Goal: Task Accomplishment & Management: Manage account settings

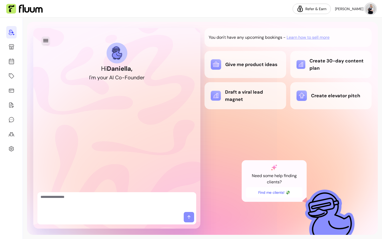
click at [45, 40] on icon "button" at bounding box center [46, 40] width 6 height 6
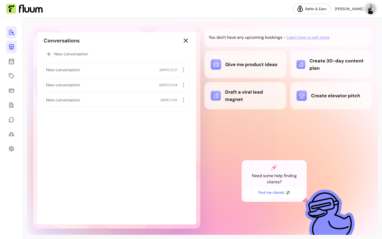
click at [10, 49] on icon at bounding box center [11, 47] width 6 height 6
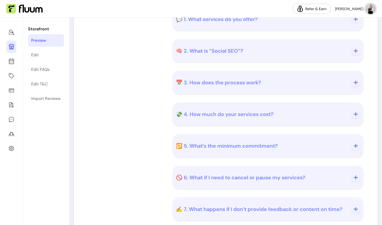
scroll to position [363, 0]
click at [206, 146] on span "🔁 5. What’s the minimum commitment?" at bounding box center [227, 145] width 102 height 7
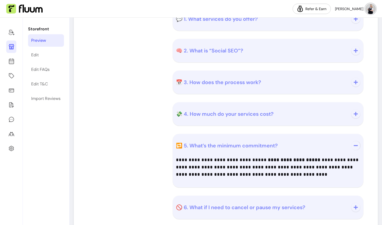
click at [206, 146] on span "🔁 5. What’s the minimum commitment?" at bounding box center [227, 145] width 102 height 7
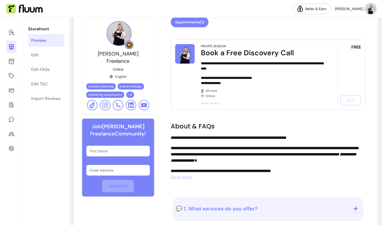
scroll to position [173, 0]
click at [179, 179] on span "Show more" at bounding box center [181, 177] width 21 height 5
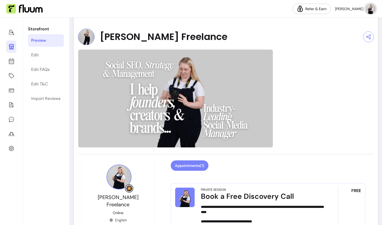
scroll to position [0, 0]
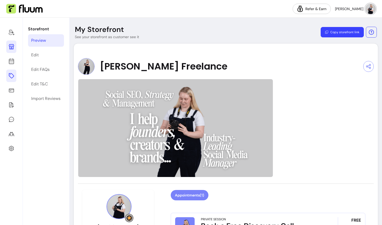
click at [10, 75] on icon at bounding box center [11, 76] width 6 height 6
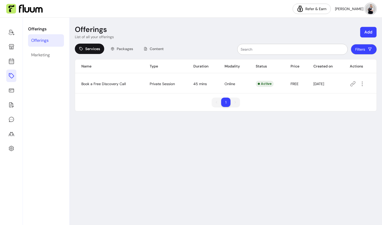
click at [370, 32] on button "Add" at bounding box center [368, 32] width 16 height 11
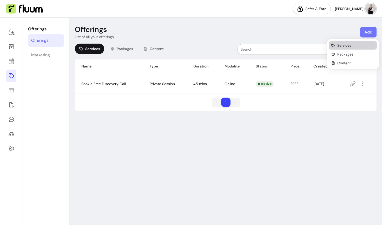
click at [343, 44] on span "Services" at bounding box center [344, 45] width 14 height 5
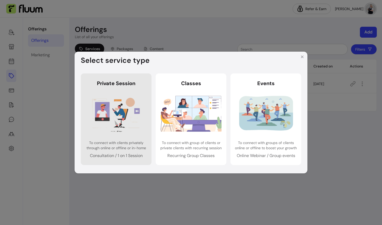
click at [116, 124] on img at bounding box center [116, 113] width 61 height 41
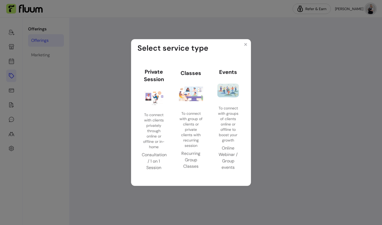
select select "***"
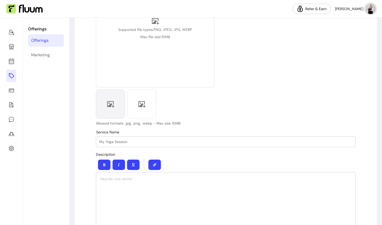
scroll to position [100, 0]
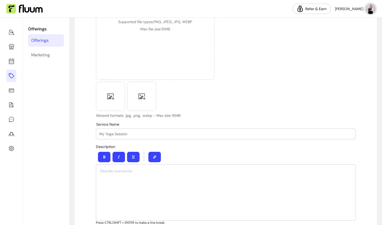
click at [109, 133] on input "Service Name" at bounding box center [225, 133] width 253 height 5
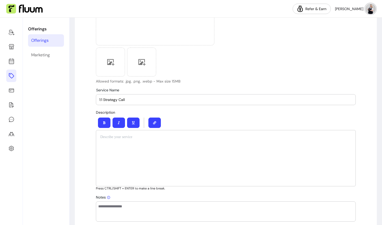
type input "1:1 Strategy Call"
click at [125, 159] on div at bounding box center [226, 158] width 260 height 56
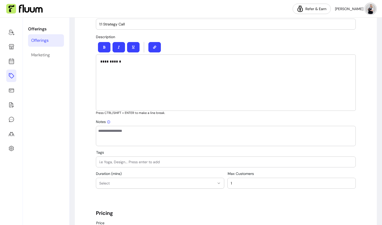
scroll to position [211, 0]
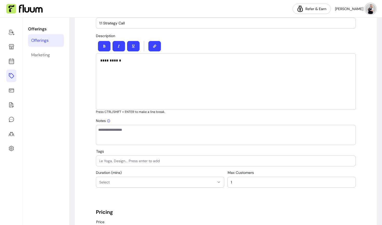
click at [127, 131] on textarea "Notes" at bounding box center [225, 135] width 255 height 16
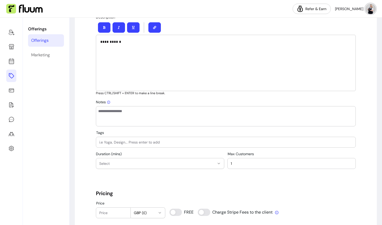
scroll to position [239, 0]
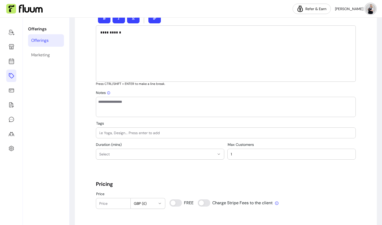
click at [108, 135] on input "Tags" at bounding box center [225, 132] width 253 height 5
type input "Strategy Call"
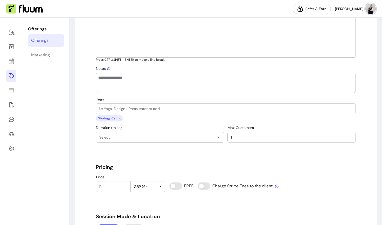
scroll to position [263, 0]
click at [120, 137] on span "Select" at bounding box center [156, 137] width 115 height 5
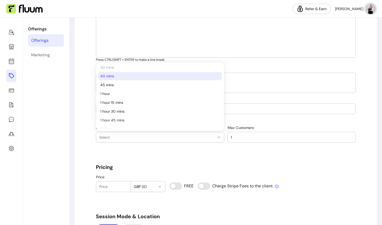
scroll to position [36, 0]
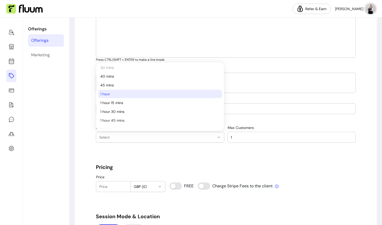
click at [110, 96] on span "1 hour" at bounding box center [157, 93] width 114 height 5
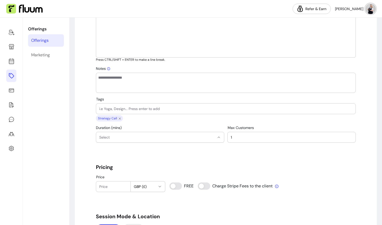
select select "**"
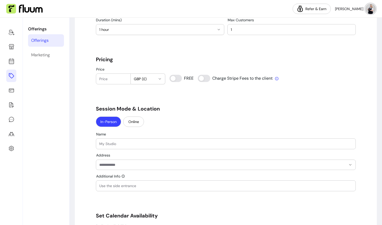
scroll to position [371, 0]
click at [135, 123] on button "Online" at bounding box center [133, 122] width 21 height 10
select select "****"
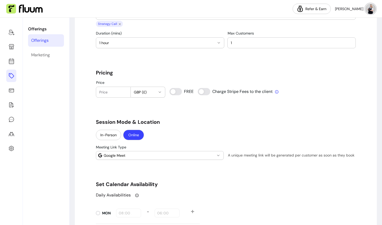
scroll to position [352, 0]
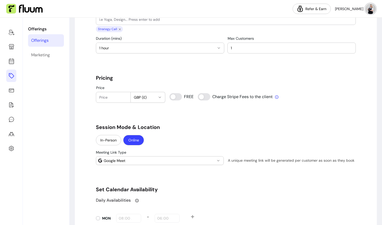
click at [118, 98] on input "Price" at bounding box center [113, 97] width 28 height 5
type input "-1"
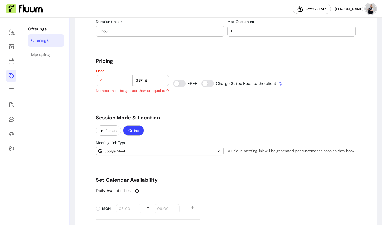
scroll to position [369, 0]
type input "-5"
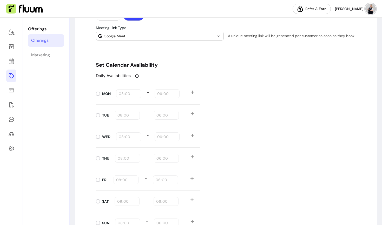
scroll to position [477, 0]
type input "150"
drag, startPoint x: 98, startPoint y: 64, endPoint x: 165, endPoint y: 65, distance: 67.0
click at [165, 65] on h5 "Set Calendar Availability" at bounding box center [226, 65] width 260 height 7
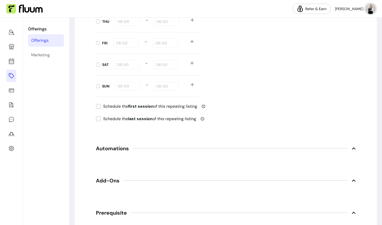
scroll to position [614, 0]
click at [107, 148] on span "Automations" at bounding box center [112, 148] width 33 height 7
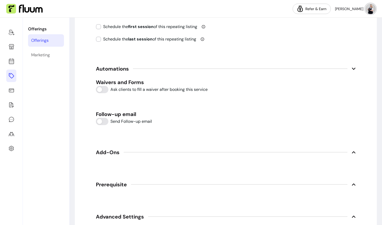
scroll to position [695, 0]
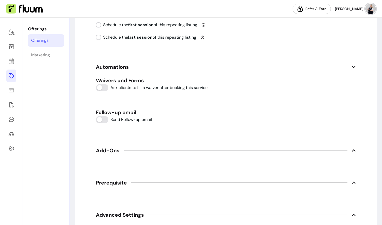
click at [105, 149] on span "Add-Ons" at bounding box center [108, 150] width 24 height 7
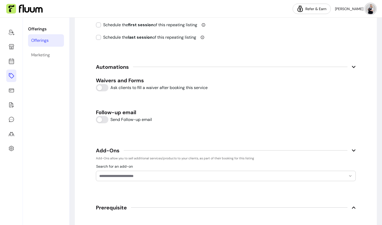
click at [105, 149] on span "Add-Ons" at bounding box center [108, 150] width 24 height 7
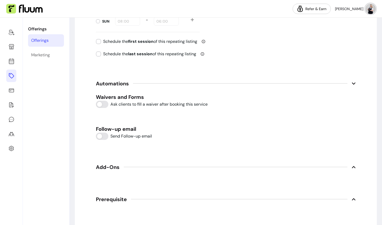
scroll to position [688, 0]
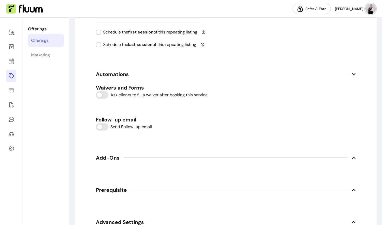
click at [135, 88] on h5 "Waivers and Forms" at bounding box center [226, 87] width 260 height 7
click at [131, 88] on h5 "Waivers and Forms" at bounding box center [226, 87] width 260 height 7
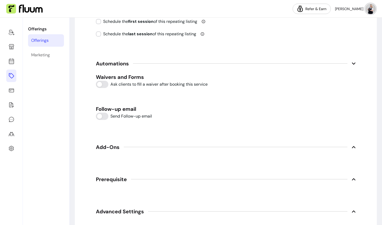
scroll to position [700, 0]
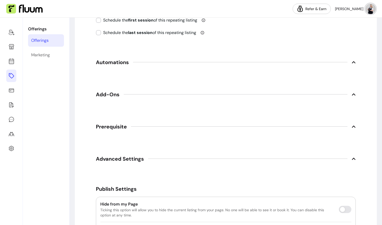
click at [109, 98] on span "Add-Ons" at bounding box center [226, 94] width 260 height 11
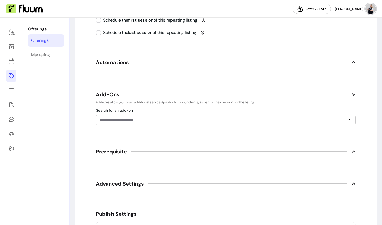
click at [110, 64] on span "Automations" at bounding box center [112, 62] width 33 height 7
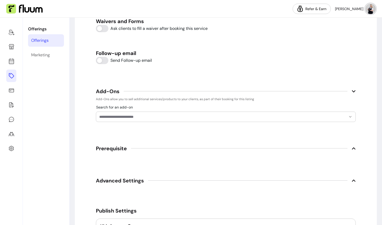
scroll to position [754, 0]
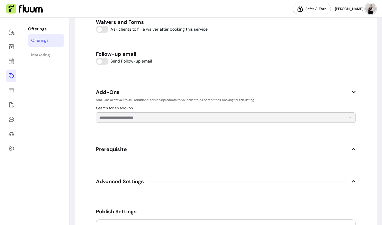
click at [109, 115] on input "Search for an add-on" at bounding box center [222, 117] width 247 height 5
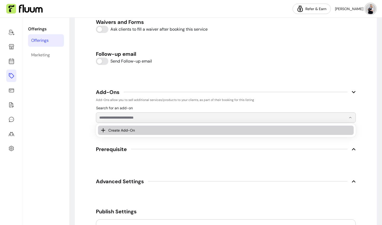
click at [134, 132] on span "Create Add-On" at bounding box center [227, 130] width 238 height 5
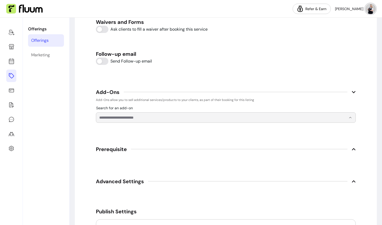
select select "***"
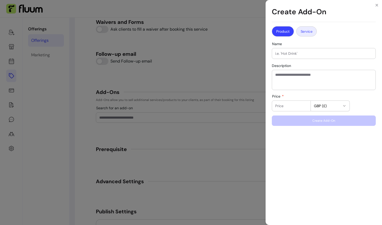
click at [307, 31] on button "Service" at bounding box center [306, 31] width 21 height 10
select select "*******"
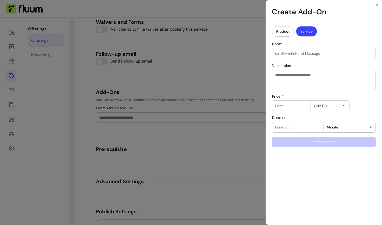
click at [302, 53] on input "Name" at bounding box center [323, 53] width 97 height 5
click at [284, 31] on button "Product" at bounding box center [283, 31] width 22 height 10
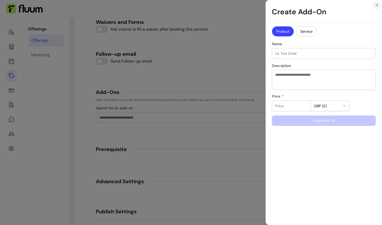
click at [376, 7] on icon "Close" at bounding box center [376, 5] width 4 height 4
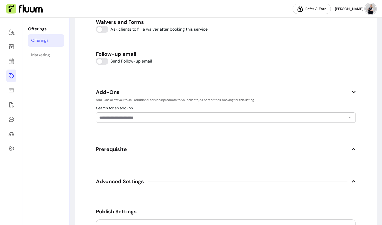
scroll to position [797, 0]
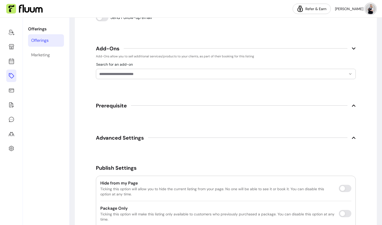
click at [113, 107] on span "Prerequisite" at bounding box center [111, 105] width 31 height 7
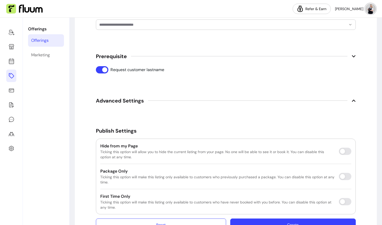
scroll to position [866, 0]
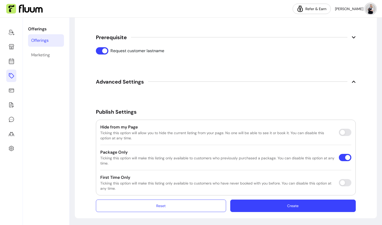
click at [292, 208] on button "Create" at bounding box center [292, 206] width 125 height 12
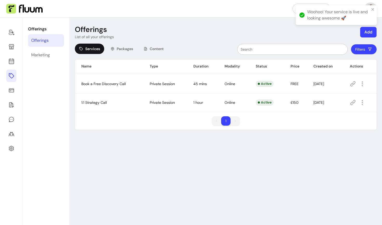
click at [372, 32] on button "Add" at bounding box center [368, 32] width 16 height 11
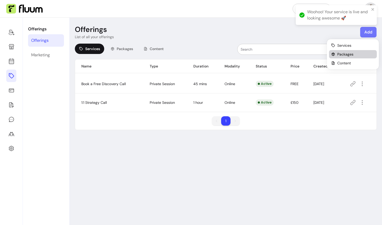
click at [347, 53] on span "Packages" at bounding box center [345, 54] width 16 height 5
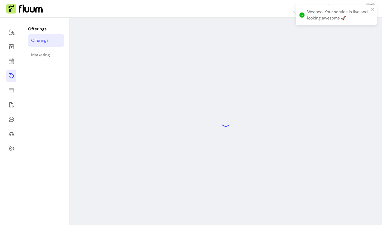
select select "***"
select select "****"
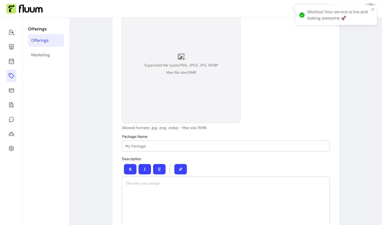
scroll to position [115, 0]
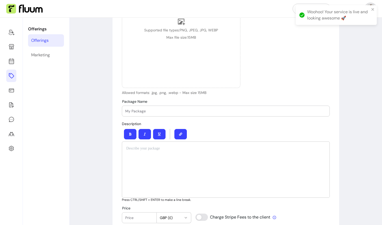
click at [146, 113] on input "Package Name" at bounding box center [225, 111] width 201 height 5
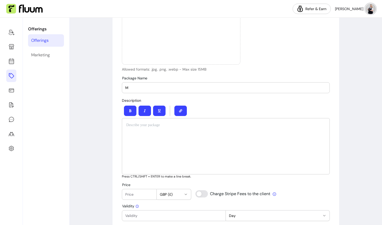
scroll to position [92, 0]
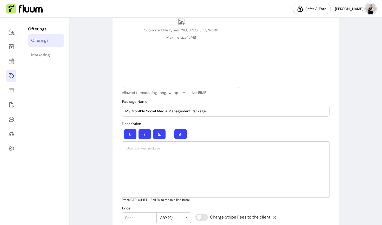
type input "My Monthly Social Media Management Package"
click at [178, 163] on div at bounding box center [226, 170] width 208 height 56
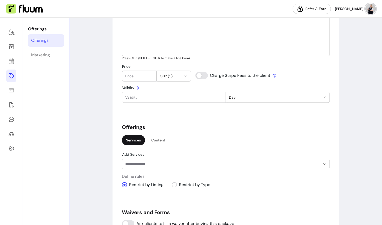
scroll to position [233, 0]
click at [231, 99] on span "Day" at bounding box center [274, 98] width 91 height 5
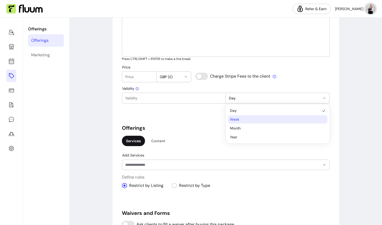
click at [231, 122] on li "Week" at bounding box center [277, 119] width 99 height 8
select select "*****"
click at [184, 98] on input "Validity" at bounding box center [173, 98] width 97 height 5
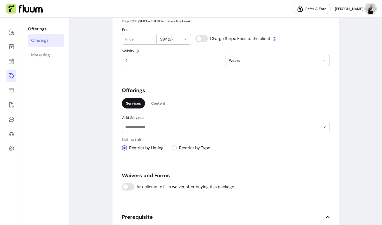
type input "4"
click at [135, 127] on input "Add Services" at bounding box center [218, 127] width 186 height 5
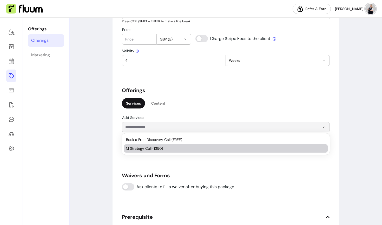
click at [137, 149] on span "1:1 Strategy Call (£150)" at bounding box center [223, 148] width 194 height 5
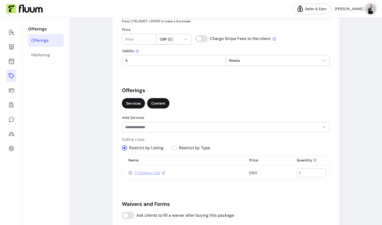
click at [155, 106] on div "Content" at bounding box center [158, 103] width 22 height 10
click at [136, 103] on div "Services" at bounding box center [133, 103] width 23 height 10
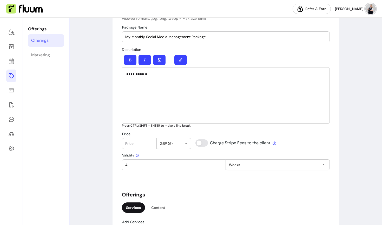
scroll to position [165, 0]
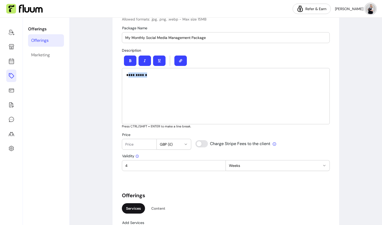
drag, startPoint x: 127, startPoint y: 75, endPoint x: 173, endPoint y: 117, distance: 62.7
click at [173, 118] on div "**********" at bounding box center [226, 96] width 208 height 56
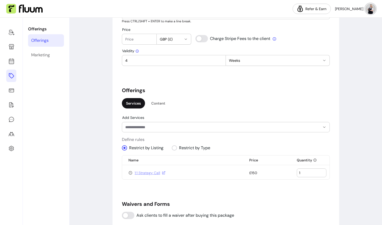
scroll to position [270, 0]
click at [164, 100] on div "Content" at bounding box center [158, 103] width 22 height 10
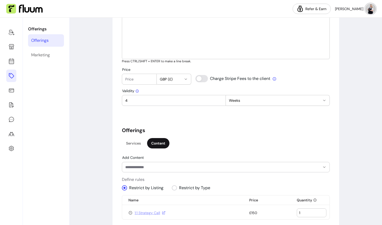
scroll to position [230, 0]
click at [129, 145] on div "Services" at bounding box center [133, 143] width 23 height 10
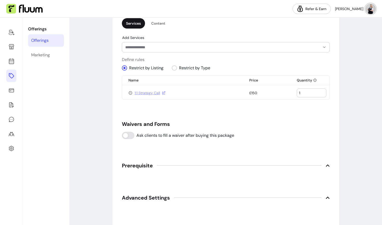
scroll to position [349, 0]
click at [152, 125] on h5 "Waivers and Forms" at bounding box center [226, 124] width 208 height 7
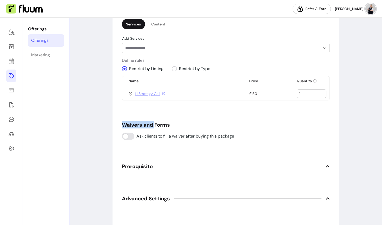
drag, startPoint x: 155, startPoint y: 125, endPoint x: 118, endPoint y: 125, distance: 36.6
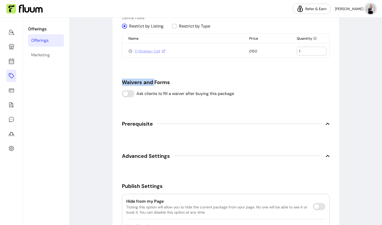
scroll to position [397, 0]
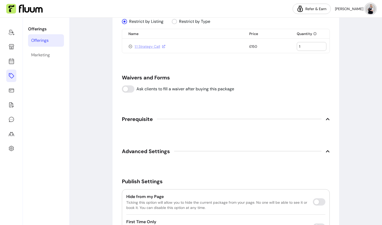
click at [140, 117] on span "Prerequisite" at bounding box center [137, 119] width 31 height 7
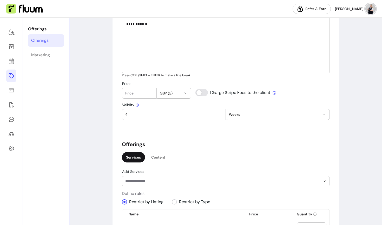
scroll to position [225, 0]
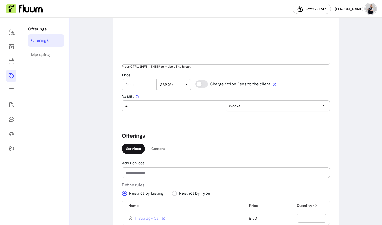
click at [133, 84] on input "Price" at bounding box center [139, 84] width 28 height 5
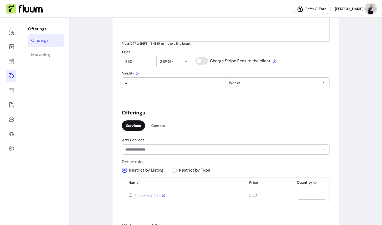
scroll to position [452, 0]
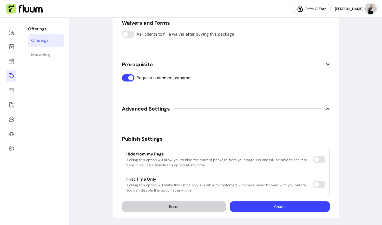
type input "850"
click at [244, 204] on button "Create" at bounding box center [280, 206] width 100 height 10
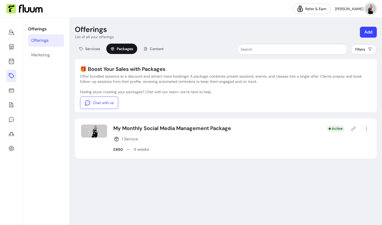
click at [354, 128] on icon at bounding box center [353, 128] width 5 height 5
click at [12, 60] on icon at bounding box center [11, 61] width 6 height 6
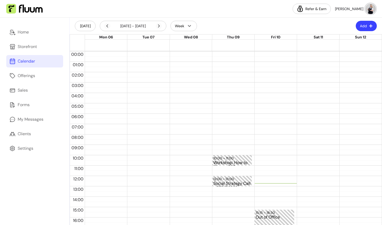
click at [367, 26] on button "Add" at bounding box center [365, 26] width 21 height 10
click at [342, 49] on span "Add Appointment" at bounding box center [353, 47] width 38 height 5
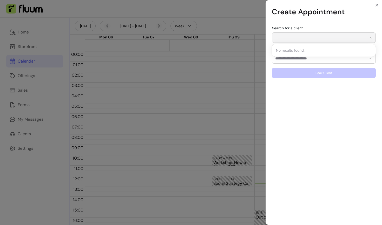
click at [319, 36] on input "Search for a client" at bounding box center [320, 37] width 91 height 5
click at [313, 129] on div "Search for a client Select a 1:1 listing Book Client" at bounding box center [323, 124] width 116 height 201
click at [21, 134] on div "Create Appointment Search for a client Select a 1:1 listing Book Client" at bounding box center [191, 112] width 382 height 225
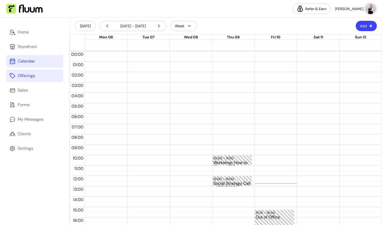
click at [28, 75] on div "Offerings" at bounding box center [26, 76] width 17 height 6
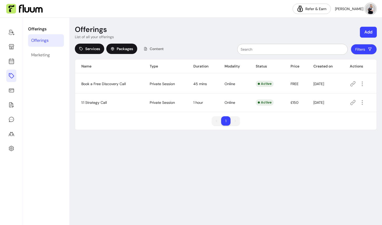
click at [125, 50] on span "Packages" at bounding box center [125, 48] width 16 height 5
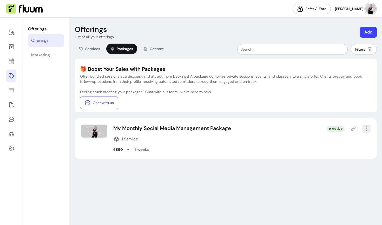
click at [364, 127] on icon "button" at bounding box center [366, 129] width 6 height 6
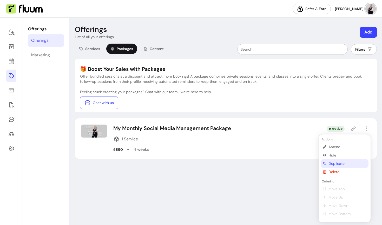
click at [329, 165] on span "Duplicate" at bounding box center [347, 163] width 38 height 5
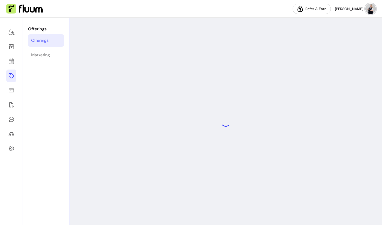
select select "***"
select select "*****"
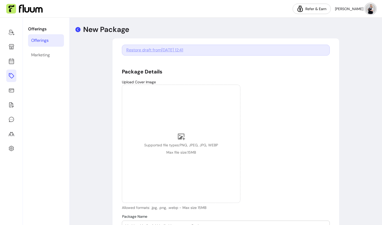
click at [78, 31] on icon at bounding box center [78, 29] width 6 height 6
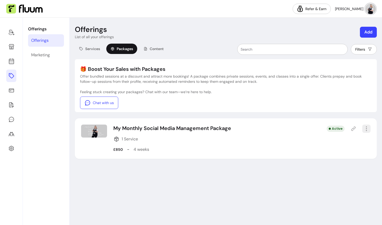
click at [368, 131] on icon "button" at bounding box center [366, 129] width 6 height 6
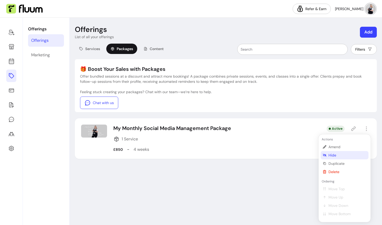
click at [332, 154] on span "Hide" at bounding box center [347, 155] width 38 height 5
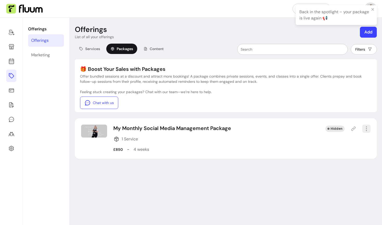
click at [368, 129] on icon "button" at bounding box center [366, 129] width 6 height 6
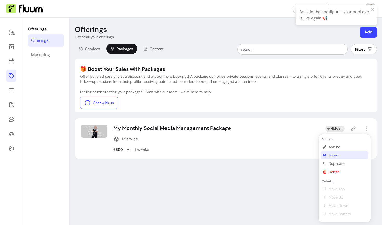
click at [337, 154] on span "Show" at bounding box center [347, 155] width 38 height 5
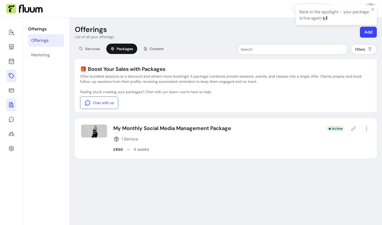
click at [12, 104] on icon at bounding box center [11, 104] width 5 height 5
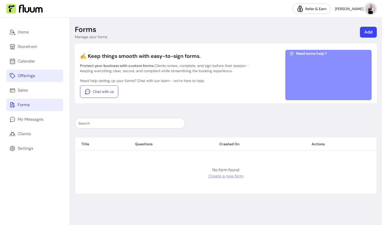
click at [365, 34] on link "Add" at bounding box center [368, 32] width 17 height 11
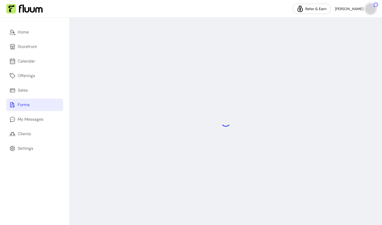
select select "*"
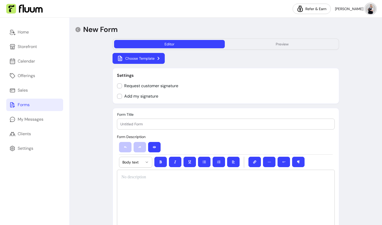
click at [138, 122] on input "Form Title" at bounding box center [225, 124] width 211 height 5
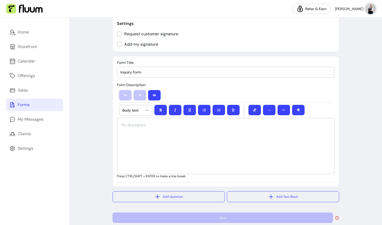
scroll to position [61, 0]
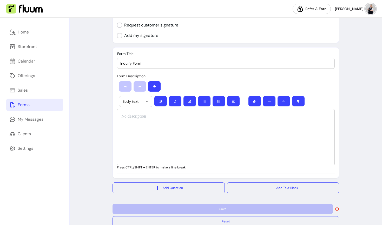
type input "Inquiry Form"
click at [132, 131] on div at bounding box center [226, 137] width 218 height 56
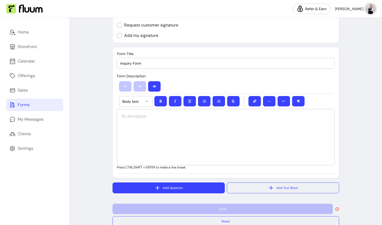
click at [133, 190] on button "Add Question" at bounding box center [168, 188] width 112 height 11
select select "****"
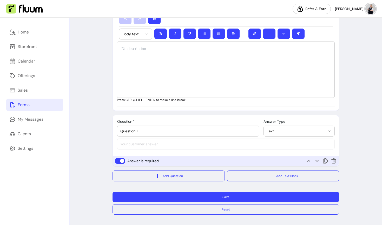
scroll to position [128, 0]
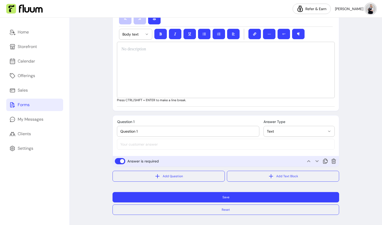
click at [152, 200] on button "Save" at bounding box center [225, 197] width 226 height 10
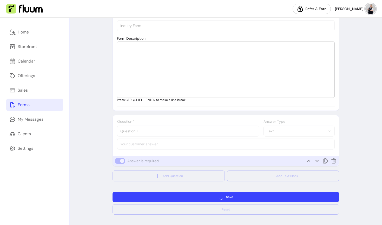
scroll to position [98, 0]
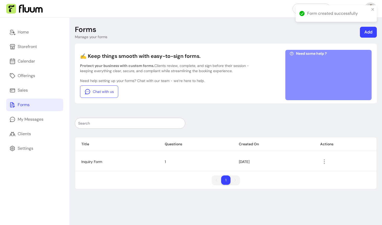
click at [93, 161] on span "Inquiry Form" at bounding box center [91, 161] width 21 height 5
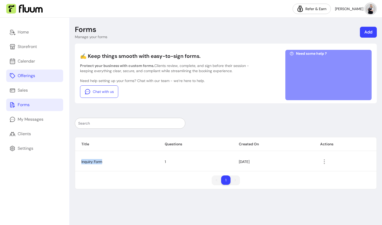
click at [21, 72] on link "Offerings" at bounding box center [34, 76] width 57 height 12
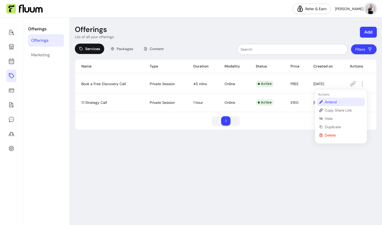
click at [335, 101] on span "Amend" at bounding box center [344, 101] width 38 height 5
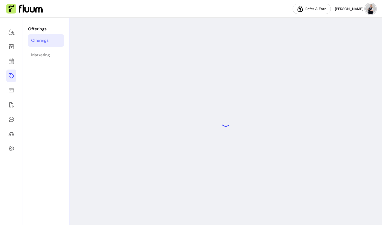
select select "**"
select select "***"
select select "****"
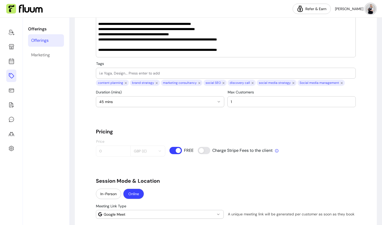
scroll to position [24, 0]
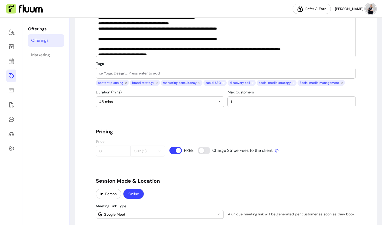
drag, startPoint x: 99, startPoint y: 37, endPoint x: 176, endPoint y: 54, distance: 78.9
click at [176, 54] on textarea "**********" at bounding box center [225, 35] width 255 height 42
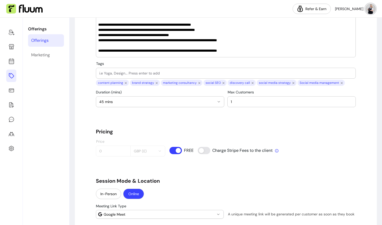
scroll to position [12, 0]
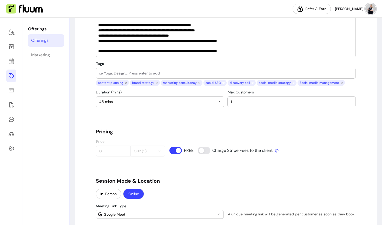
click at [125, 31] on textarea "**********" at bounding box center [225, 35] width 255 height 42
click at [149, 38] on textarea "**********" at bounding box center [225, 35] width 255 height 42
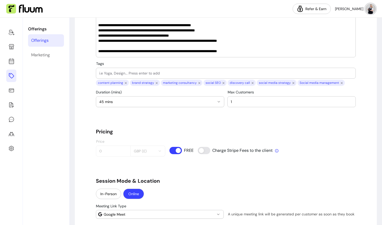
click at [149, 38] on textarea "**********" at bounding box center [225, 35] width 255 height 42
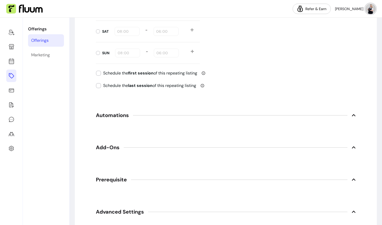
scroll to position [674, 0]
click at [118, 117] on span "Automations" at bounding box center [112, 115] width 33 height 7
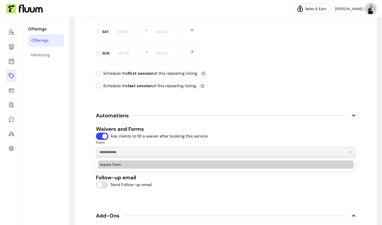
click at [144, 151] on input "Form" at bounding box center [218, 152] width 238 height 5
click at [132, 163] on span "Inquiry Form" at bounding box center [223, 164] width 246 height 5
type input "**********"
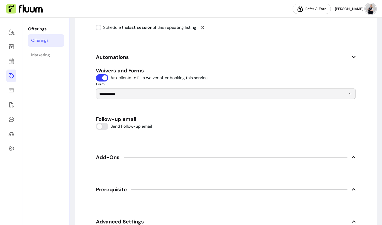
scroll to position [744, 0]
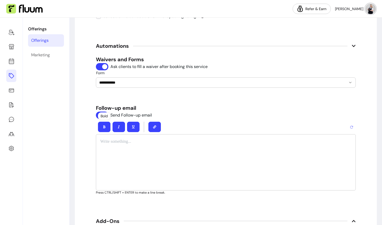
click at [105, 115] on div "Bold" at bounding box center [104, 115] width 12 height 7
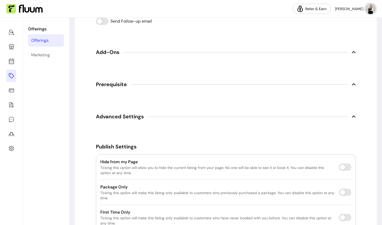
scroll to position [870, 0]
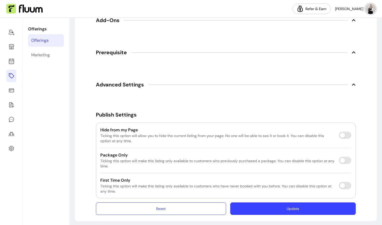
click at [270, 210] on button "Update" at bounding box center [292, 209] width 125 height 12
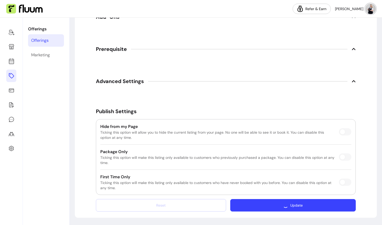
scroll to position [862, 0]
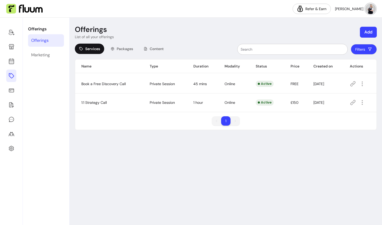
click at [102, 82] on span "Book a Free Discovery Call" at bounding box center [103, 84] width 44 height 5
click at [88, 104] on span "1:1 Strategy Call" at bounding box center [93, 102] width 25 height 5
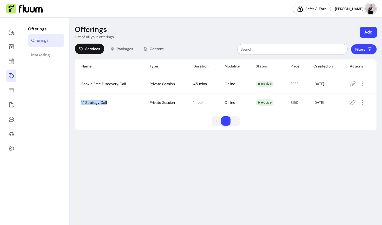
click at [88, 104] on span "1:1 Strategy Call" at bounding box center [93, 102] width 25 height 5
click at [11, 103] on icon at bounding box center [11, 105] width 6 height 6
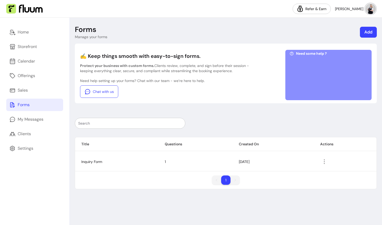
click at [368, 33] on link "Add" at bounding box center [368, 32] width 17 height 11
